Goal: Task Accomplishment & Management: Manage account settings

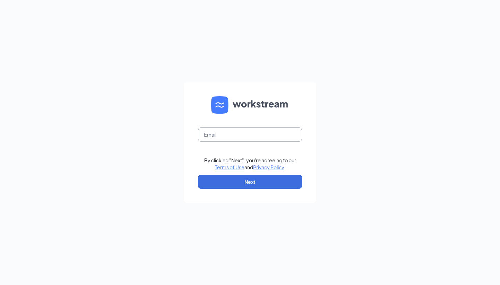
click at [244, 141] on input "text" at bounding box center [250, 135] width 104 height 14
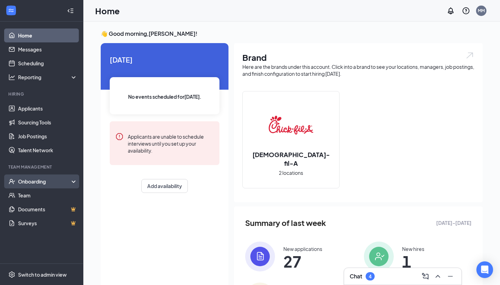
click at [69, 180] on div "Onboarding" at bounding box center [45, 181] width 54 height 7
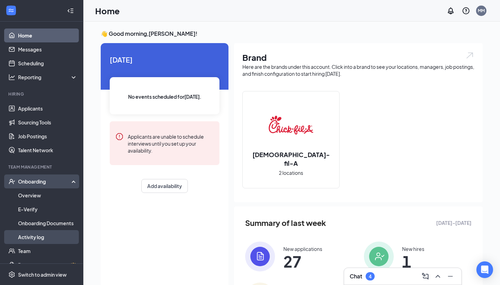
click at [45, 239] on link "Activity log" at bounding box center [47, 237] width 59 height 14
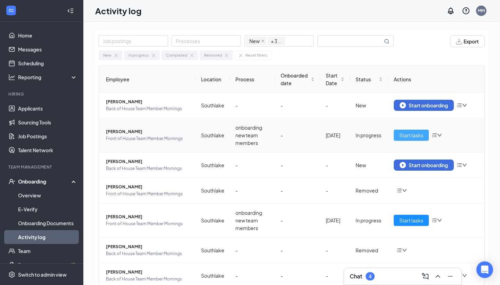
click at [416, 131] on span "Start tasks" at bounding box center [412, 135] width 24 height 8
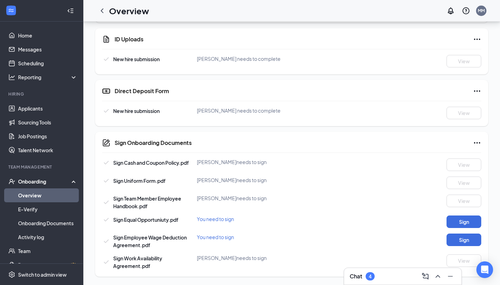
scroll to position [278, 0]
click at [461, 226] on button "Sign" at bounding box center [464, 221] width 35 height 13
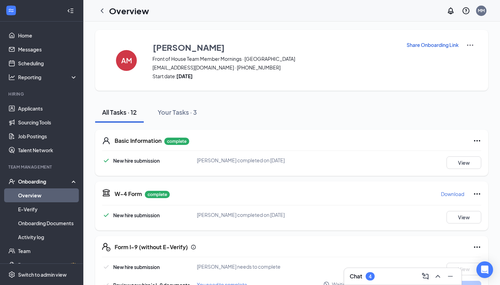
scroll to position [0, 0]
click at [431, 47] on p "Share Onboarding Link" at bounding box center [433, 44] width 52 height 7
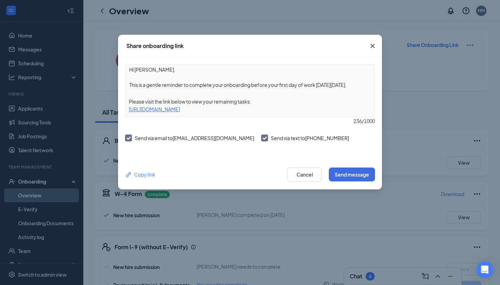
drag, startPoint x: 352, startPoint y: 85, endPoint x: 327, endPoint y: 82, distance: 25.9
click at [327, 82] on textarea "Hi [PERSON_NAME], This is a gentle reminder to complete your onboarding before …" at bounding box center [249, 77] width 249 height 26
click at [336, 84] on textarea "Hi [PERSON_NAME], This is a gentle reminder to complete your onboarding before …" at bounding box center [249, 77] width 249 height 26
drag, startPoint x: 269, startPoint y: 84, endPoint x: 348, endPoint y: 101, distance: 80.3
click at [348, 101] on div "Hi [PERSON_NAME], This is a gentle reminder to complete your onboarding before …" at bounding box center [250, 90] width 250 height 53
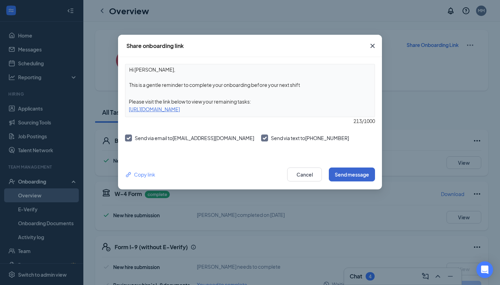
click at [338, 175] on button "Send message" at bounding box center [352, 174] width 46 height 14
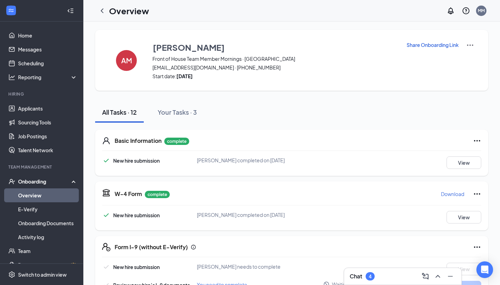
click at [412, 46] on p "Share Onboarding Link" at bounding box center [433, 44] width 52 height 7
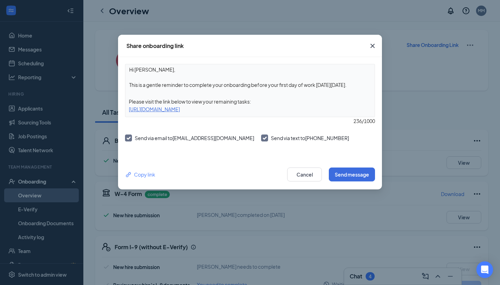
drag, startPoint x: 270, startPoint y: 85, endPoint x: 314, endPoint y: 98, distance: 46.6
click at [314, 98] on div "Hi [PERSON_NAME], This is a gentle reminder to complete your onboarding before …" at bounding box center [250, 90] width 250 height 53
type textarea "Hi [PERSON_NAME], This is a gentle reminder to complete your onboarding before …"
click at [365, 172] on button "Send message" at bounding box center [352, 174] width 46 height 14
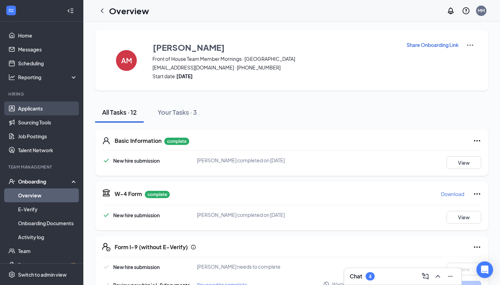
click at [51, 112] on link "Applicants" at bounding box center [47, 108] width 59 height 14
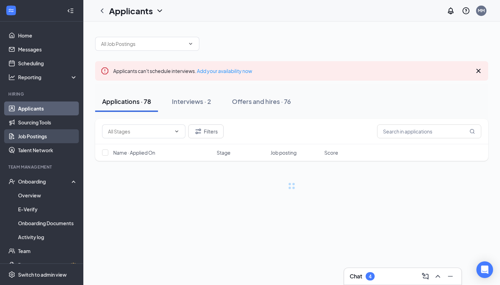
click at [50, 136] on link "Job Postings" at bounding box center [47, 136] width 59 height 14
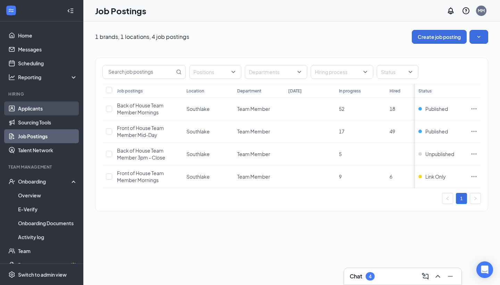
click at [43, 108] on link "Applicants" at bounding box center [47, 108] width 59 height 14
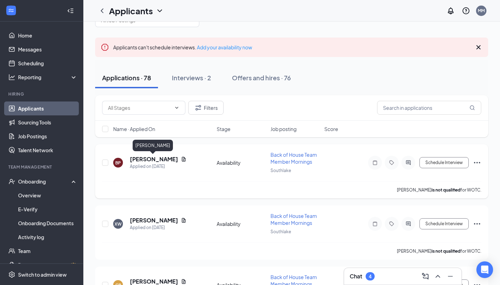
scroll to position [32, 0]
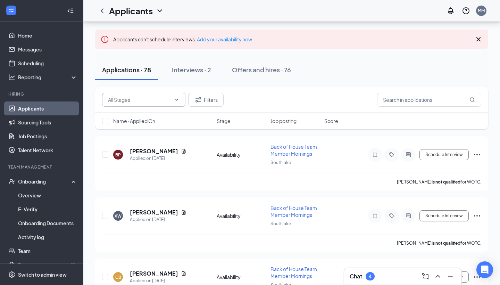
click at [156, 101] on input "text" at bounding box center [139, 100] width 63 height 8
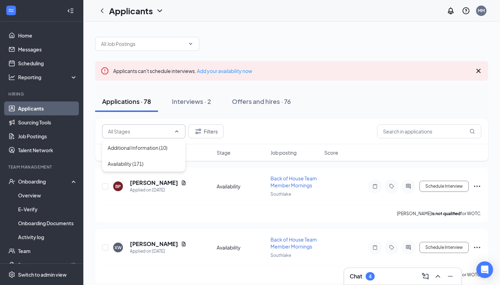
scroll to position [0, 0]
click at [154, 45] on input "text" at bounding box center [143, 44] width 84 height 8
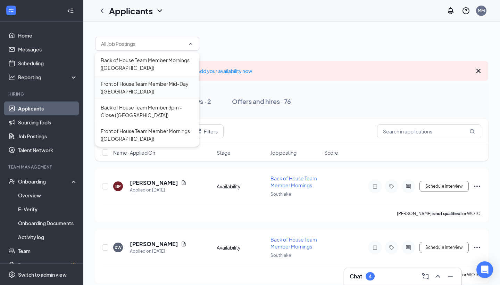
click at [163, 92] on div "Front of House Team Member Mid-Day ([GEOGRAPHIC_DATA])" at bounding box center [147, 87] width 93 height 15
type input "Front of House Team Member Mid-Day ([GEOGRAPHIC_DATA])"
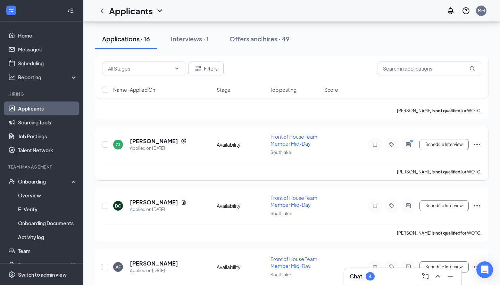
scroll to position [127, 0]
click at [406, 146] on icon "ActiveChat" at bounding box center [408, 145] width 8 height 6
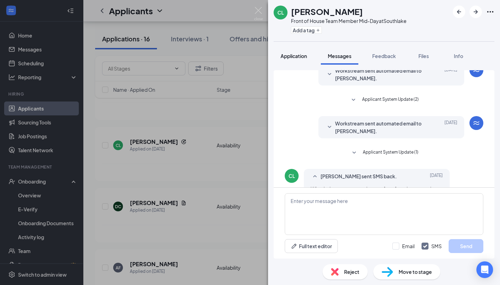
scroll to position [112, 0]
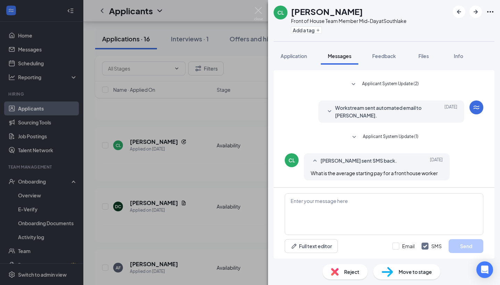
scroll to position [112, 0]
click at [362, 200] on textarea at bounding box center [384, 214] width 199 height 42
type textarea "$13"
click at [463, 250] on button "Send" at bounding box center [466, 246] width 35 height 14
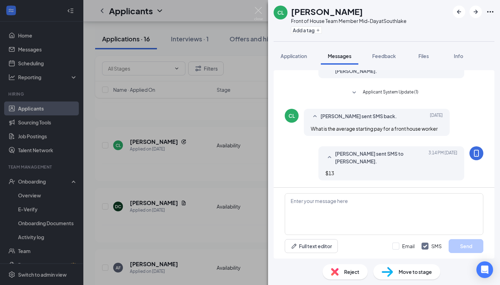
click at [237, 115] on div "[PERSON_NAME] Front of House Team Member Mid-Day at [GEOGRAPHIC_DATA] Add a tag…" at bounding box center [250, 142] width 500 height 285
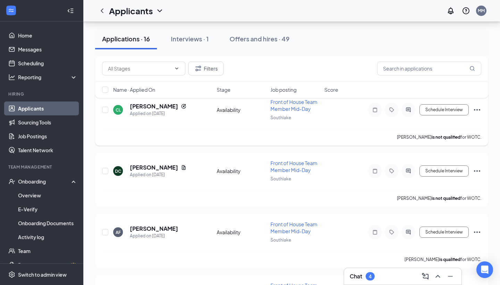
scroll to position [178, 0]
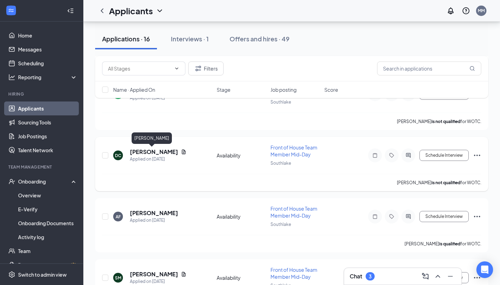
click at [140, 149] on h5 "[PERSON_NAME]" at bounding box center [154, 152] width 48 height 8
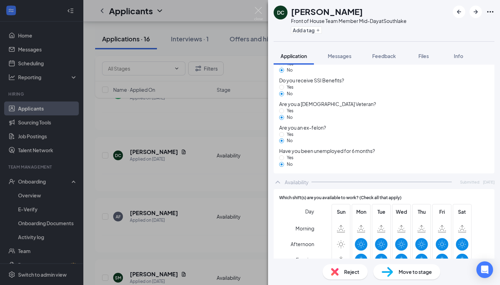
scroll to position [518, 0]
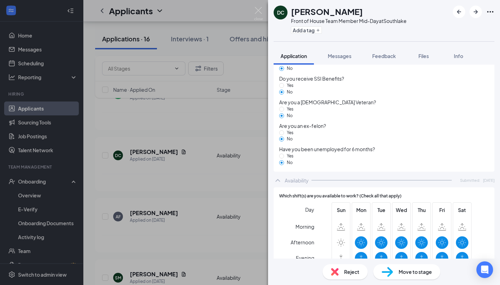
click at [214, 164] on div "DC [PERSON_NAME] Front of House Team Member Mid-Day at [GEOGRAPHIC_DATA] Add a …" at bounding box center [250, 142] width 500 height 285
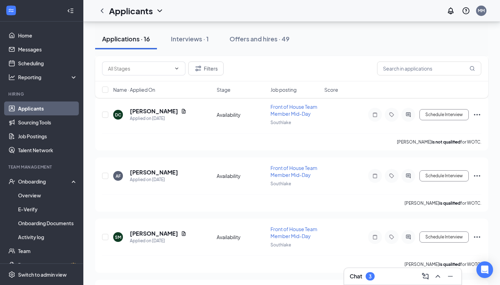
scroll to position [220, 0]
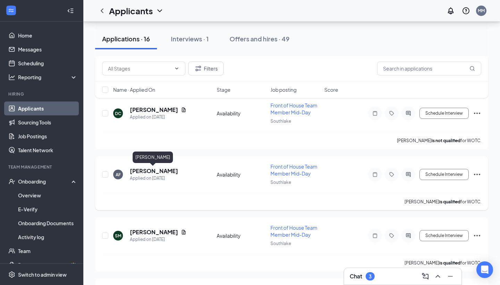
click at [158, 173] on h5 "[PERSON_NAME]" at bounding box center [154, 171] width 48 height 8
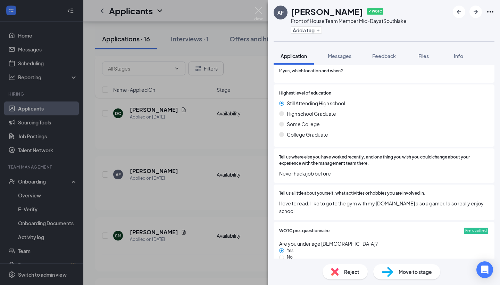
scroll to position [261, 0]
click at [192, 150] on div "[PERSON_NAME] ✔ WOTC Front of House Team Member Mid-Day at [GEOGRAPHIC_DATA] Ad…" at bounding box center [250, 142] width 500 height 285
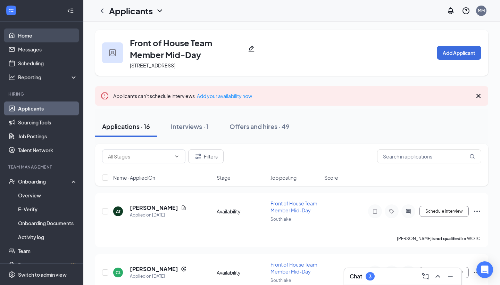
click at [54, 40] on link "Home" at bounding box center [47, 35] width 59 height 14
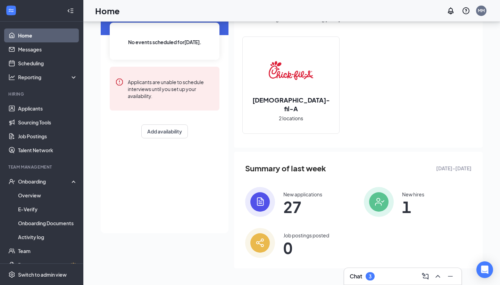
scroll to position [54, 0]
click at [379, 208] on img at bounding box center [379, 202] width 30 height 30
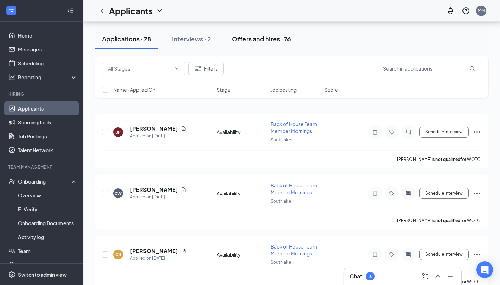
click at [268, 42] on div "Offers and hires · 76" at bounding box center [261, 38] width 59 height 9
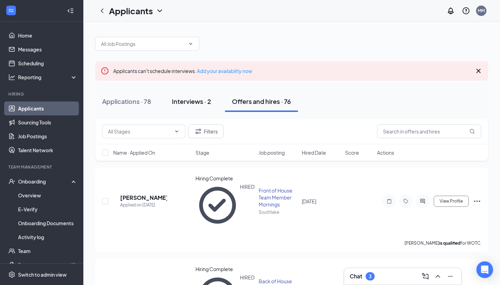
click at [190, 106] on button "Interviews · 2" at bounding box center [191, 101] width 53 height 21
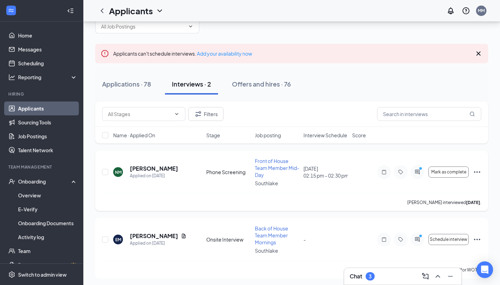
scroll to position [17, 0]
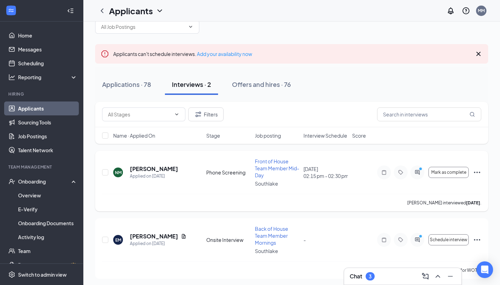
click at [414, 169] on div at bounding box center [418, 172] width 14 height 14
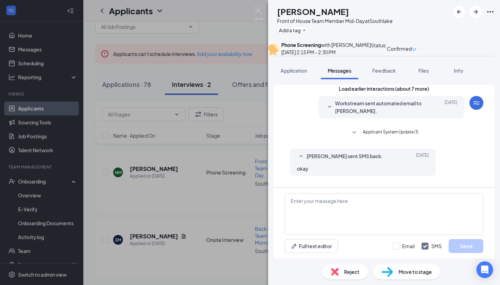
scroll to position [223, 0]
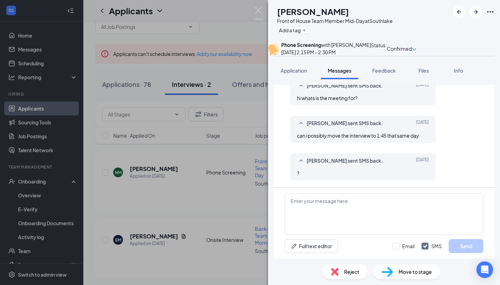
click at [224, 135] on div "NM [PERSON_NAME] Front of House Team Member Mid-Day at [GEOGRAPHIC_DATA] Add a …" at bounding box center [250, 142] width 500 height 285
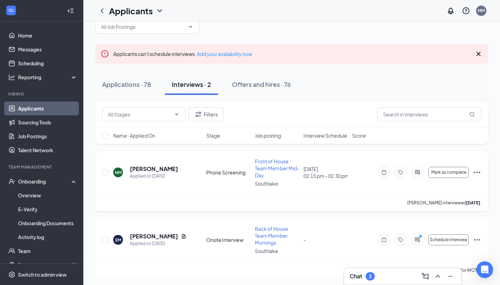
click at [478, 173] on icon "Ellipses" at bounding box center [477, 172] width 8 height 8
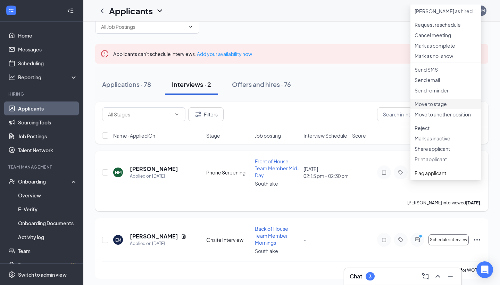
click at [449, 107] on p "Move to stage" at bounding box center [446, 103] width 63 height 7
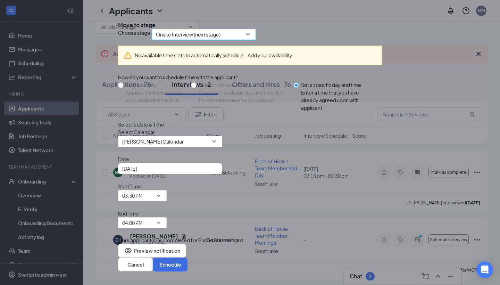
click at [221, 40] on span "Onsite Interview (next stage)" at bounding box center [188, 34] width 65 height 10
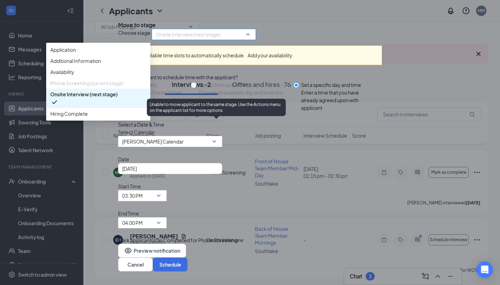
click at [124, 87] on span "Phone Screening (current stage)" at bounding box center [86, 83] width 73 height 8
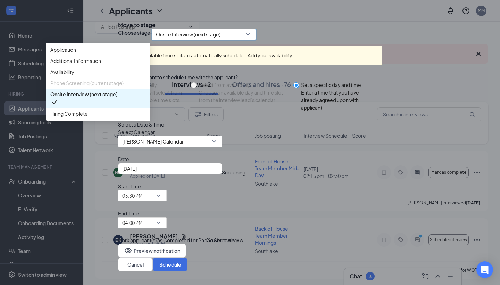
click at [350, 157] on div "No available time slots to automatically schedule. Add your availability How do…" at bounding box center [250, 134] width 264 height 188
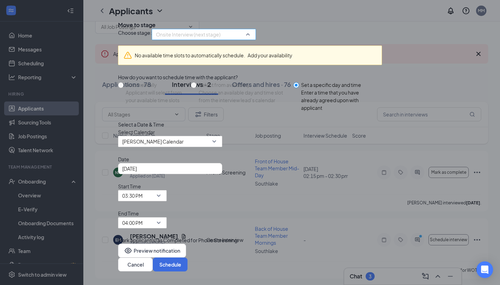
click at [237, 48] on span "Onsite Interview (next stage)" at bounding box center [201, 38] width 90 height 19
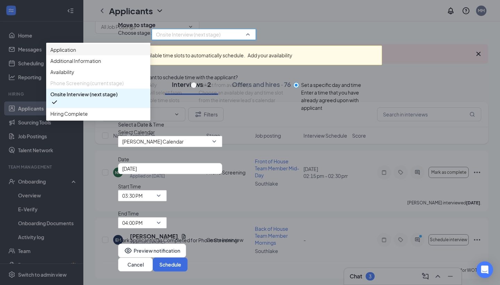
click at [146, 54] on span "Application" at bounding box center [98, 50] width 96 height 8
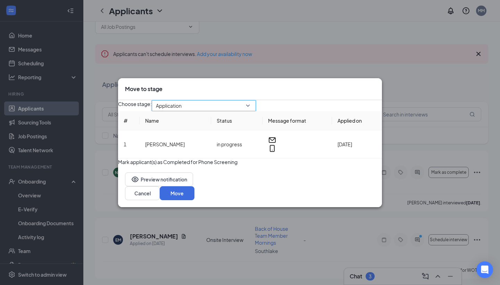
click at [211, 100] on span "Application" at bounding box center [201, 109] width 90 height 19
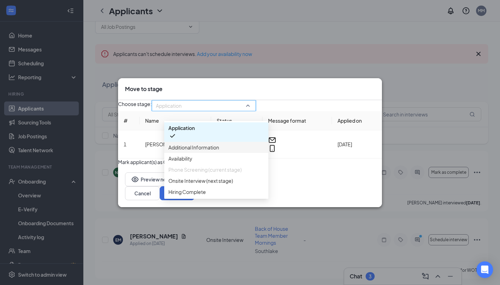
click at [195, 145] on div "Additional Information" at bounding box center [216, 147] width 104 height 11
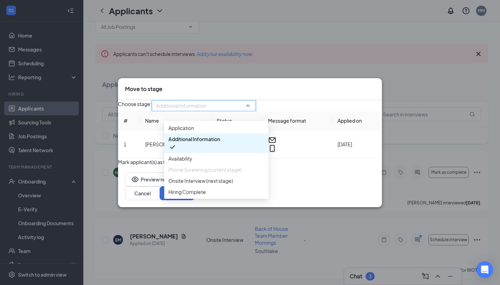
click at [207, 109] on span "Additional Information" at bounding box center [181, 105] width 51 height 10
click at [197, 155] on span "Availability" at bounding box center [217, 159] width 96 height 8
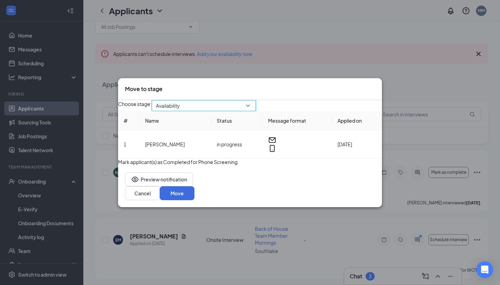
click at [226, 103] on span "Availability" at bounding box center [201, 109] width 90 height 19
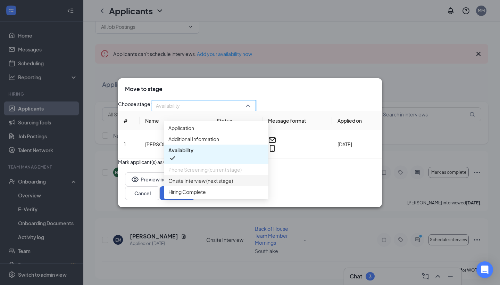
click at [203, 185] on span "Onsite Interview (next stage)" at bounding box center [201, 181] width 65 height 8
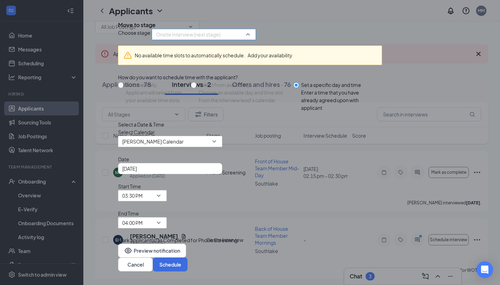
click at [245, 48] on span "Onsite Interview (next stage)" at bounding box center [201, 38] width 90 height 19
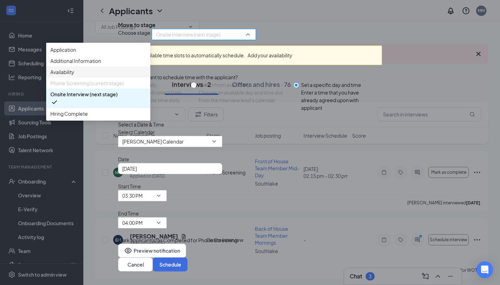
click at [146, 76] on span "Availability" at bounding box center [98, 72] width 96 height 8
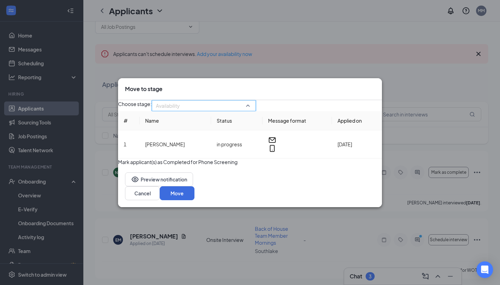
click at [243, 102] on span "Availability" at bounding box center [201, 109] width 90 height 19
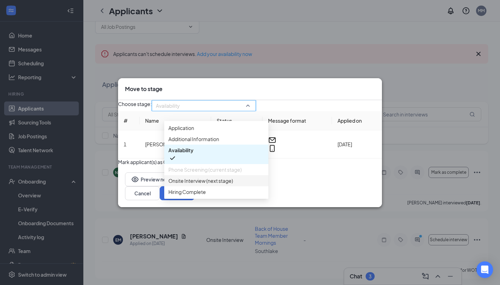
click at [223, 185] on span "Onsite Interview (next stage)" at bounding box center [201, 181] width 65 height 8
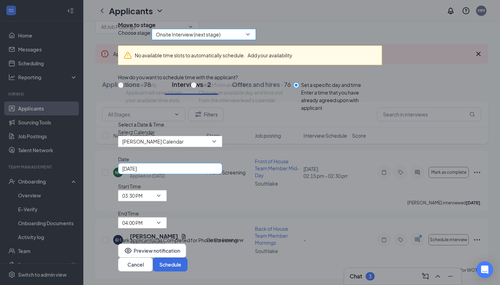
click at [218, 172] on div "[DATE]" at bounding box center [170, 169] width 96 height 8
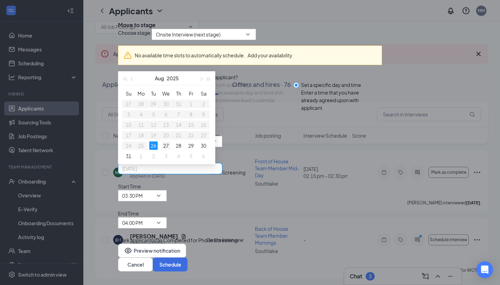
type input "[DATE]"
click at [170, 150] on div "27" at bounding box center [166, 145] width 8 height 8
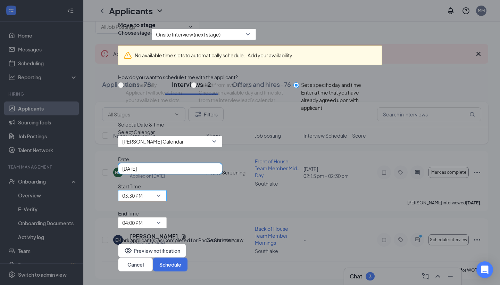
click at [143, 201] on span "03:30 PM" at bounding box center [132, 195] width 21 height 10
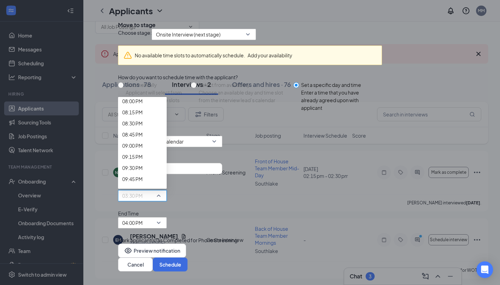
scroll to position [901, 0]
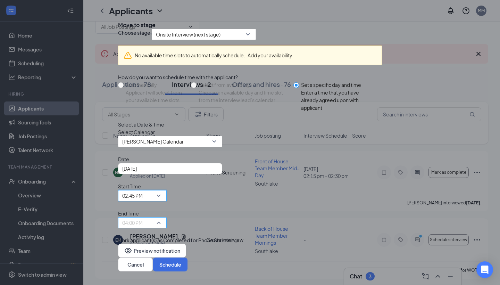
click at [143, 218] on span "04:00 PM" at bounding box center [132, 223] width 21 height 10
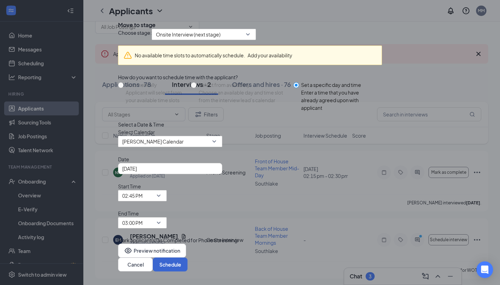
click at [188, 257] on button "Schedule" at bounding box center [170, 264] width 35 height 14
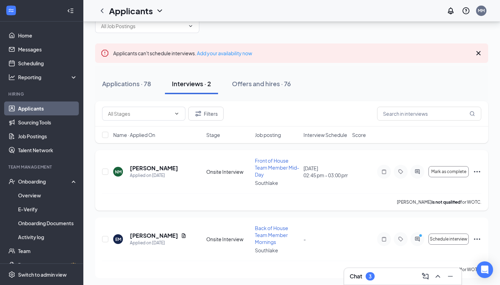
scroll to position [17, 0]
